Goal: Transaction & Acquisition: Purchase product/service

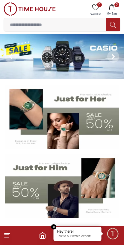
click at [116, 7] on span "2" at bounding box center [117, 4] width 5 height 5
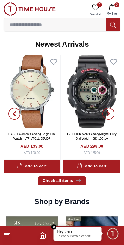
scroll to position [415, 0]
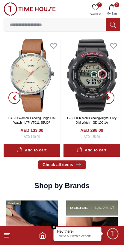
click at [12, 149] on button "button" at bounding box center [15, 98] width 22 height 118
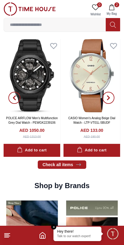
click at [97, 151] on div "Add to cart" at bounding box center [91, 150] width 29 height 7
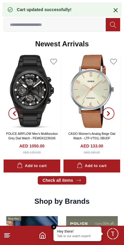
scroll to position [399, 0]
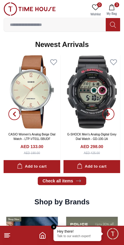
click at [106, 146] on button "button" at bounding box center [109, 114] width 22 height 118
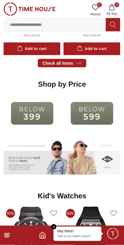
scroll to position [799, 0]
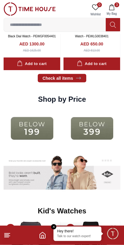
scroll to position [775, 0]
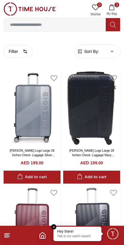
click at [4, 238] on icon at bounding box center [7, 235] width 7 height 7
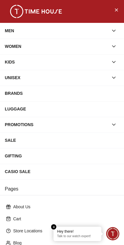
click at [112, 46] on icon "button" at bounding box center [114, 46] width 6 height 6
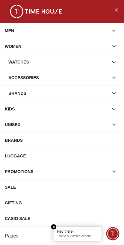
click at [108, 28] on div "MEN" at bounding box center [57, 30] width 104 height 11
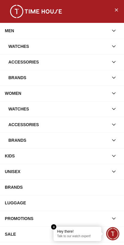
click at [102, 49] on div "Watches" at bounding box center [58, 46] width 100 height 11
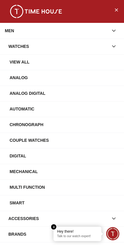
click at [97, 66] on div "View All" at bounding box center [65, 62] width 110 height 11
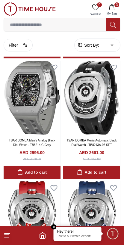
scroll to position [125, 0]
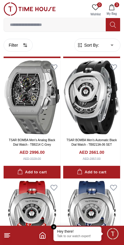
click at [7, 236] on icon at bounding box center [7, 235] width 7 height 7
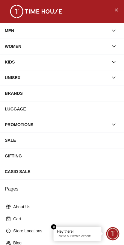
scroll to position [0, 0]
click at [120, 11] on button "Close Menu" at bounding box center [117, 10] width 10 height 10
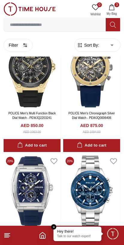
scroll to position [514, 0]
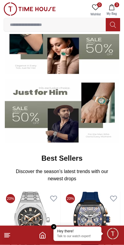
scroll to position [83, 0]
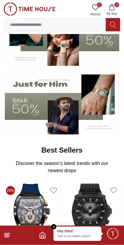
click at [107, 199] on button "button" at bounding box center [109, 232] width 22 height 97
click at [65, 110] on img at bounding box center [62, 103] width 115 height 64
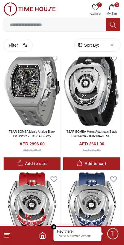
scroll to position [134, 0]
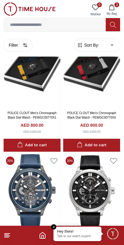
scroll to position [1229, 0]
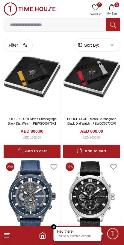
click at [3, 241] on footer "3" at bounding box center [62, 235] width 124 height 19
click at [42, 232] on icon "Home" at bounding box center [42, 235] width 7 height 7
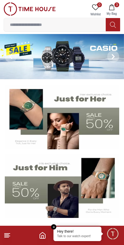
click at [69, 194] on img at bounding box center [62, 186] width 115 height 64
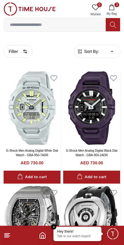
click at [44, 236] on polyline "Home" at bounding box center [43, 236] width 2 height 3
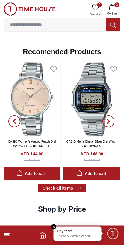
scroll to position [665, 0]
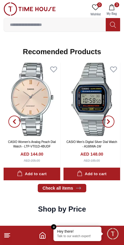
click at [106, 122] on icon "button" at bounding box center [108, 121] width 5 height 5
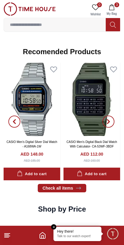
click at [110, 121] on icon "button" at bounding box center [108, 121] width 5 height 5
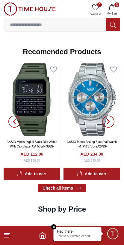
click at [114, 120] on span "button" at bounding box center [109, 121] width 12 height 12
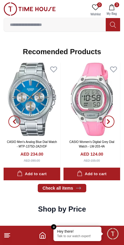
click at [111, 124] on span "button" at bounding box center [109, 121] width 12 height 12
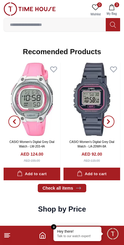
click at [111, 121] on icon "button" at bounding box center [108, 121] width 5 height 5
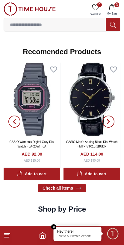
click at [111, 120] on icon "button" at bounding box center [108, 121] width 5 height 5
click at [108, 124] on span "button" at bounding box center [109, 121] width 12 height 12
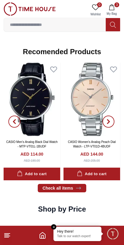
click at [109, 123] on icon "button" at bounding box center [108, 121] width 5 height 5
click at [110, 128] on button "button" at bounding box center [109, 122] width 22 height 118
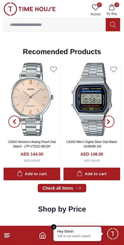
click at [112, 126] on span "button" at bounding box center [109, 121] width 12 height 12
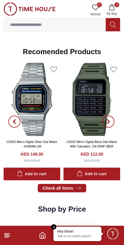
click at [113, 125] on button "button" at bounding box center [109, 122] width 22 height 118
click at [105, 128] on button "button" at bounding box center [109, 122] width 22 height 118
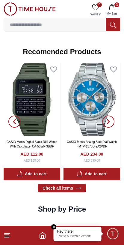
click at [105, 128] on button "button" at bounding box center [109, 122] width 22 height 118
click at [107, 129] on button "button" at bounding box center [109, 122] width 22 height 118
click at [110, 125] on span "button" at bounding box center [109, 121] width 12 height 12
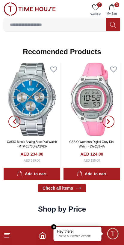
click at [110, 122] on icon "button" at bounding box center [108, 121] width 5 height 5
click at [109, 123] on icon "button" at bounding box center [108, 121] width 5 height 5
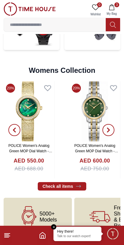
scroll to position [1426, 0]
